Goal: Task Accomplishment & Management: Use online tool/utility

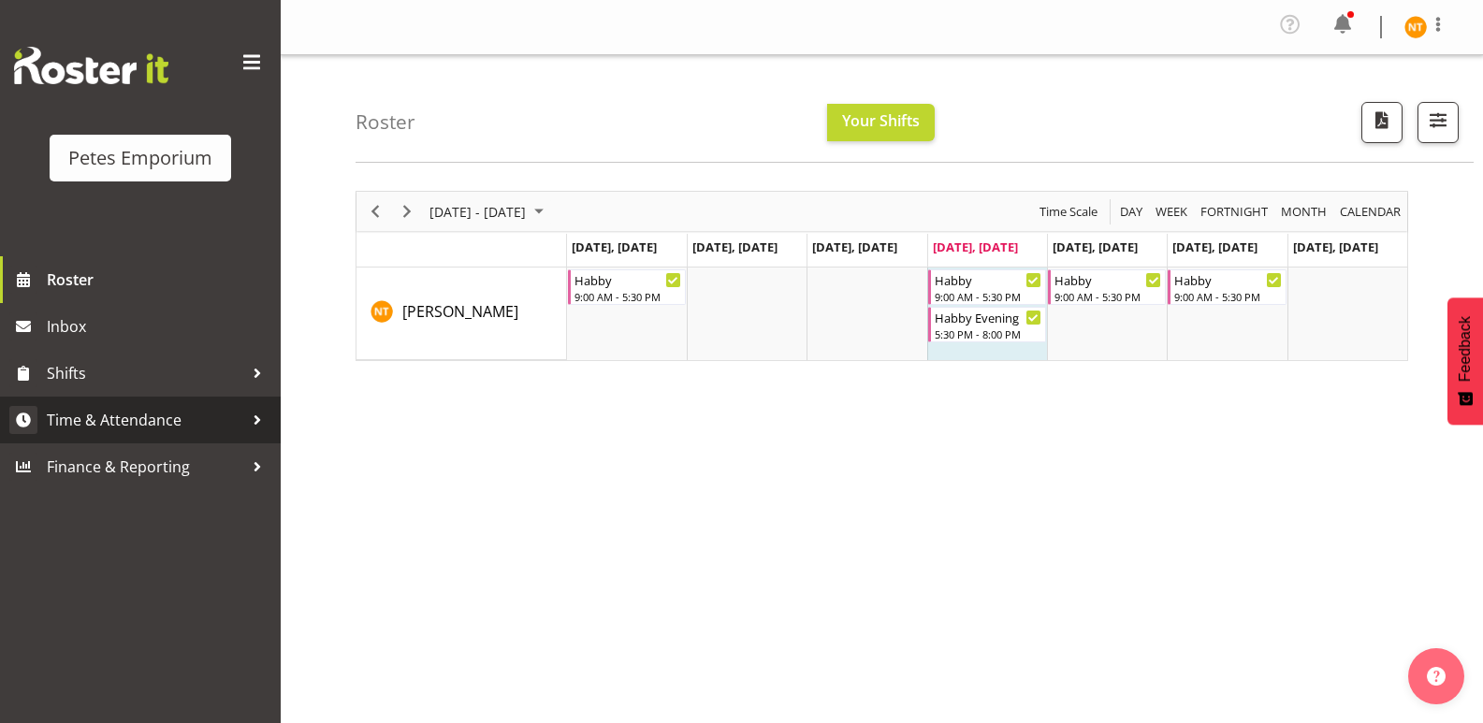
click at [94, 413] on span "Time & Attendance" at bounding box center [145, 420] width 196 height 28
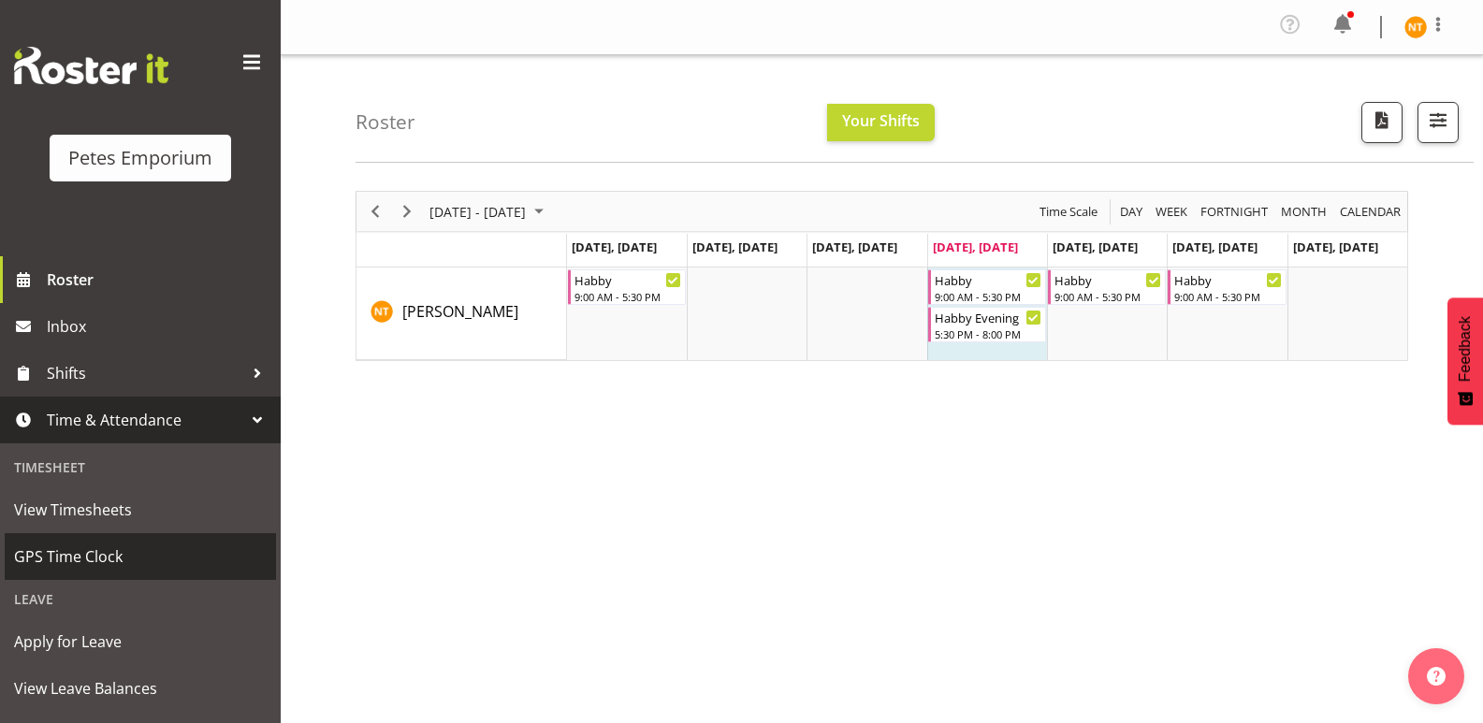
click at [59, 538] on link "GPS Time Clock" at bounding box center [140, 556] width 271 height 47
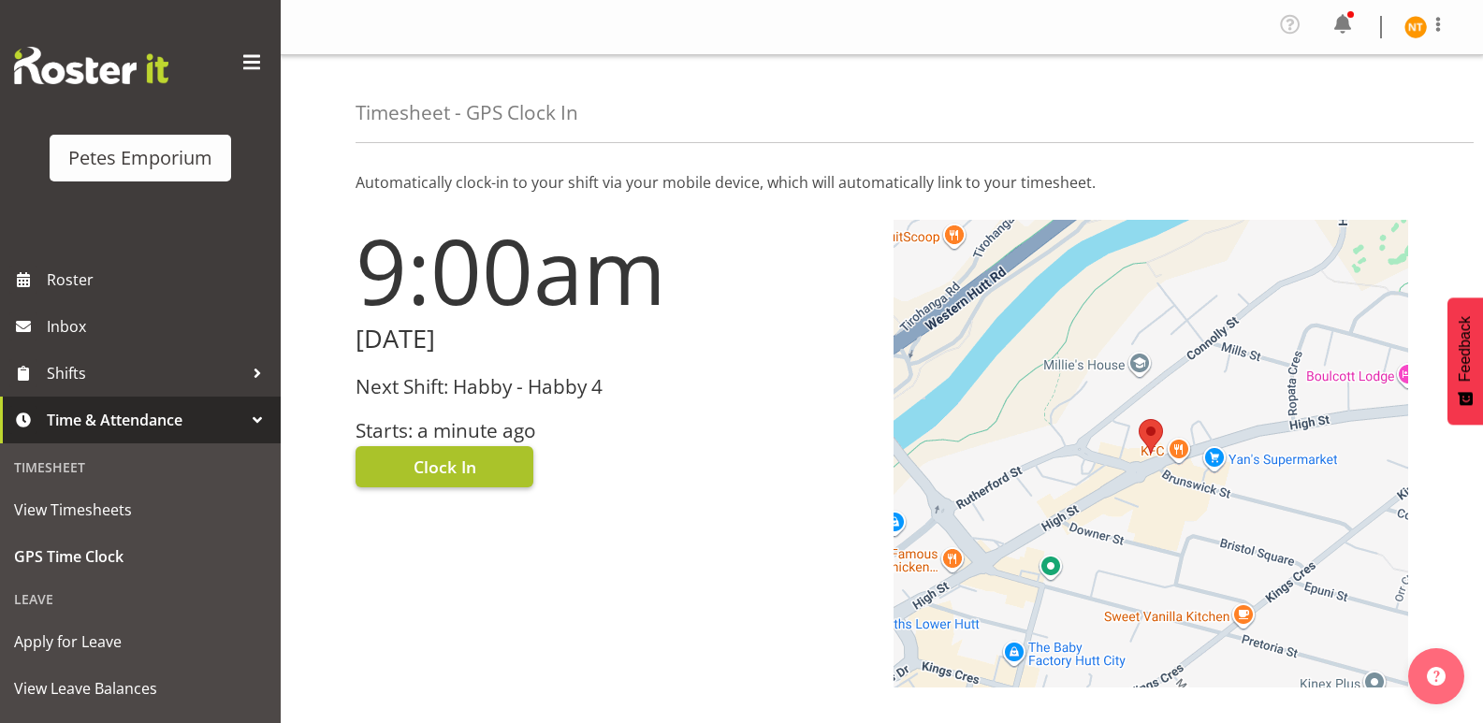
click at [441, 452] on button "Clock In" at bounding box center [444, 466] width 178 height 41
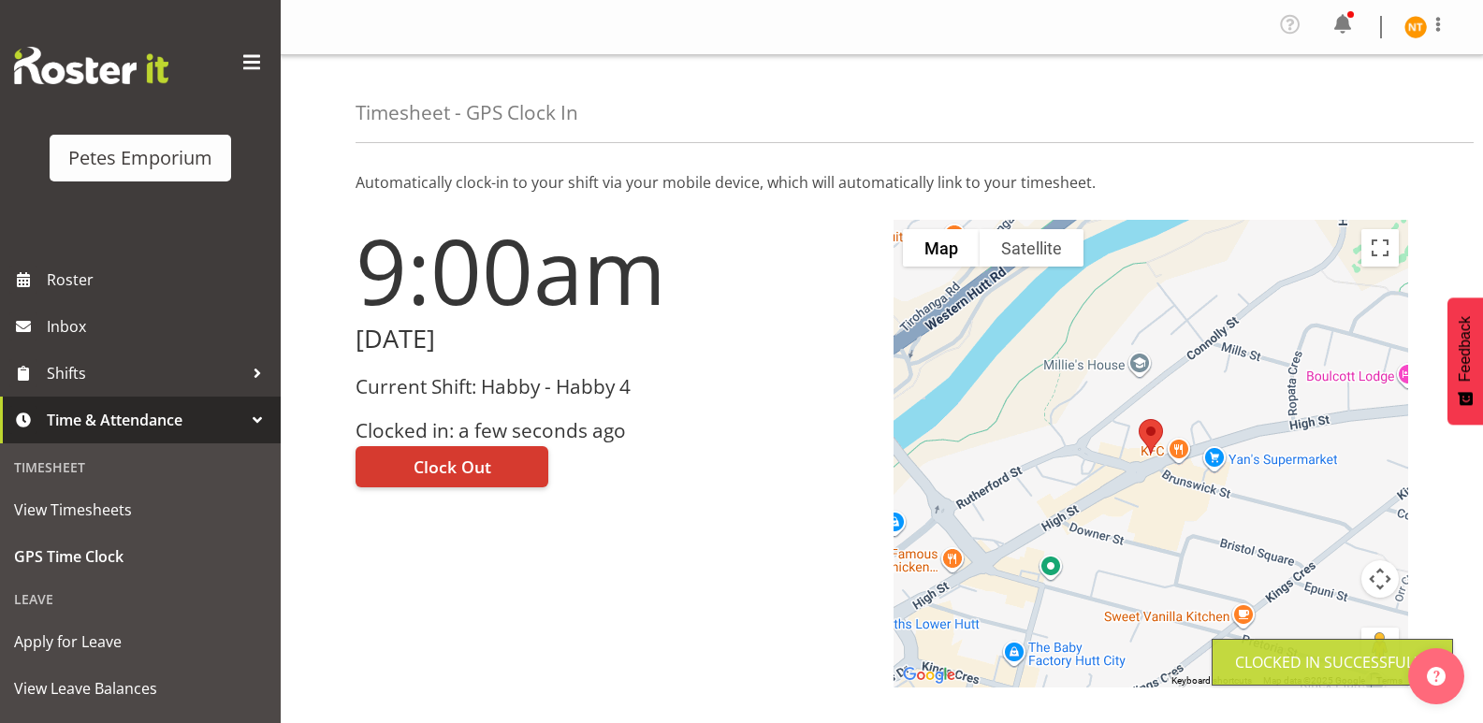
click at [1416, 18] on img at bounding box center [1415, 27] width 22 height 22
click at [1349, 93] on link "Log Out" at bounding box center [1359, 103] width 180 height 34
